Goal: Task Accomplishment & Management: Use online tool/utility

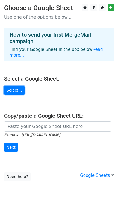
click at [11, 87] on link "Select..." at bounding box center [14, 90] width 20 height 8
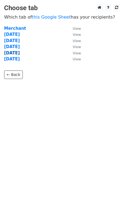
click at [14, 54] on strong "[DATE]" at bounding box center [12, 53] width 16 height 5
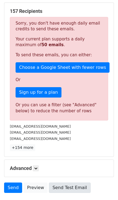
scroll to position [140, 0]
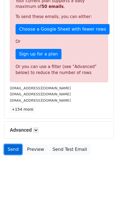
click at [17, 146] on link "Send" at bounding box center [13, 149] width 18 height 10
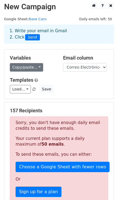
scroll to position [0, 0]
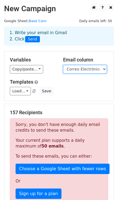
click at [91, 71] on select "Compañía Ciudad Estado/Provincia/Región Descripción de la compañía / productos …" at bounding box center [85, 69] width 44 height 8
click at [63, 65] on select "Compañía Ciudad Estado/Provincia/Región Descripción de la compañía / productos …" at bounding box center [85, 69] width 44 height 8
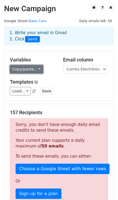
click at [33, 69] on link "Copy/paste..." at bounding box center [26, 69] width 33 height 8
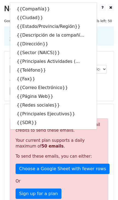
drag, startPoint x: 90, startPoint y: 86, endPoint x: 91, endPoint y: 81, distance: 5.2
click at [91, 86] on div "Templates Load... No templates saved Save" at bounding box center [59, 87] width 107 height 17
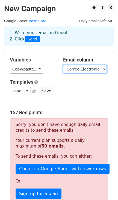
click at [91, 69] on select "Compañía Ciudad Estado/Provincia/Región Descripción de la compañía / productos …" at bounding box center [85, 69] width 44 height 8
click at [63, 65] on select "Compañía Ciudad Estado/Provincia/Región Descripción de la compañía / productos …" at bounding box center [85, 69] width 44 height 8
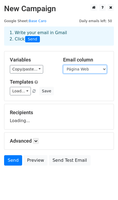
click at [66, 71] on select "Compañía Ciudad Estado/Provincia/Región Descripción de la compañía / productos …" at bounding box center [85, 69] width 44 height 8
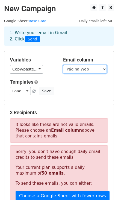
select select "Correo Electrónico"
click at [63, 65] on select "Compañía Ciudad Estado/Provincia/Región Descripción de la compañía / productos …" at bounding box center [85, 69] width 44 height 8
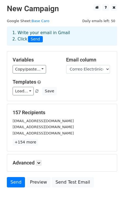
scroll to position [33, 0]
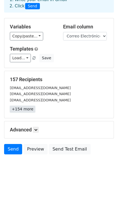
click at [27, 109] on link "+154 more" at bounding box center [22, 109] width 25 height 7
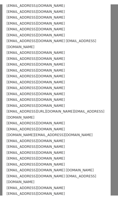
scroll to position [833, 0]
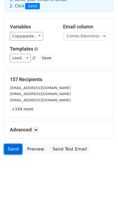
click at [16, 148] on link "Send" at bounding box center [13, 149] width 18 height 10
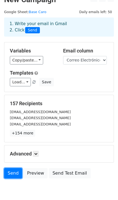
scroll to position [0, 0]
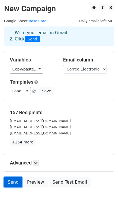
click at [12, 181] on link "Send" at bounding box center [13, 182] width 18 height 10
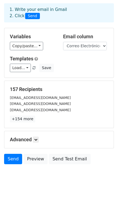
scroll to position [33, 0]
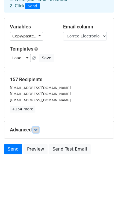
click at [37, 130] on icon at bounding box center [35, 129] width 3 height 3
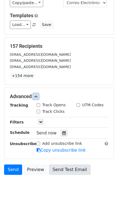
scroll to position [0, 0]
